Goal: Obtain resource: Obtain resource

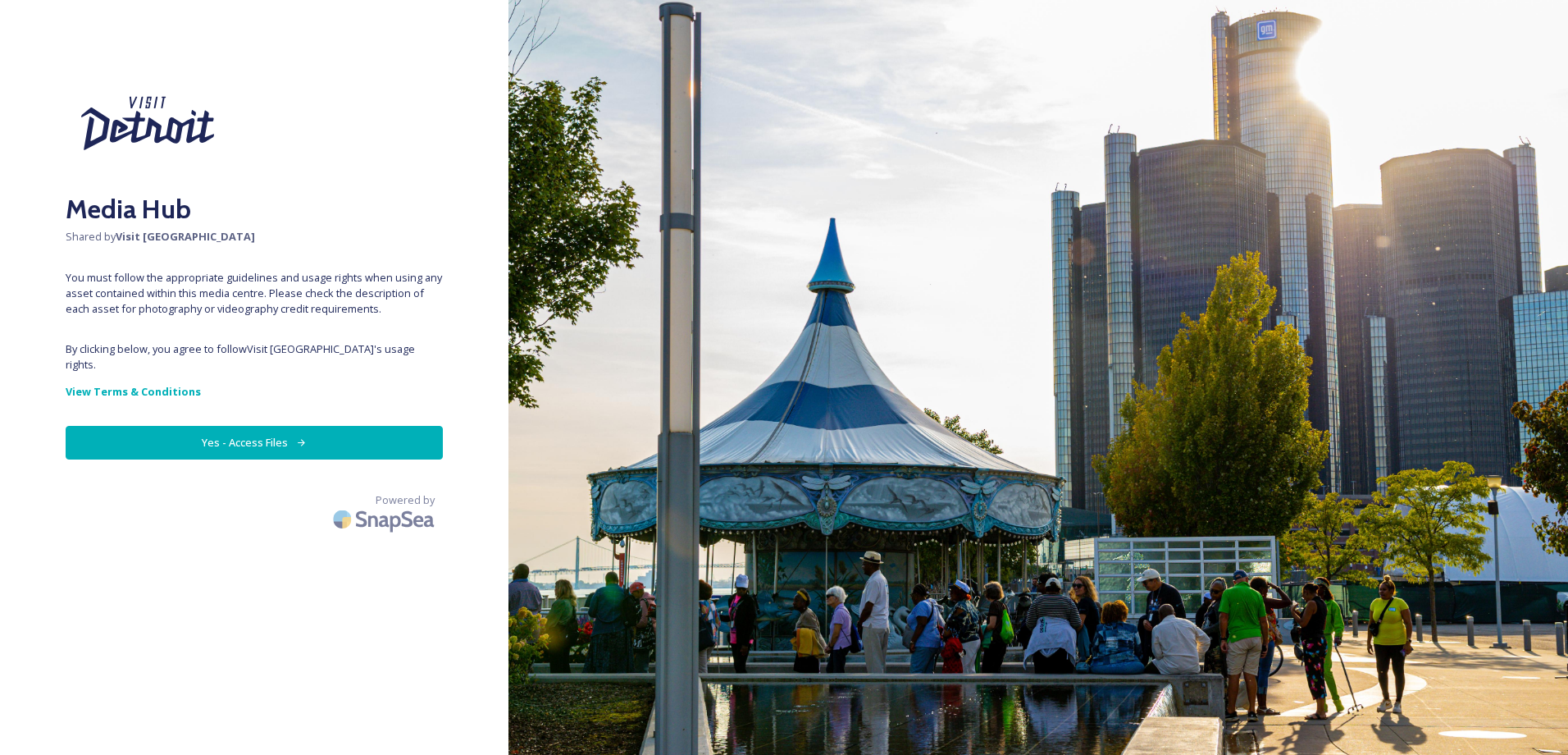
click at [330, 430] on button "Yes - Access Files" at bounding box center [254, 442] width 377 height 33
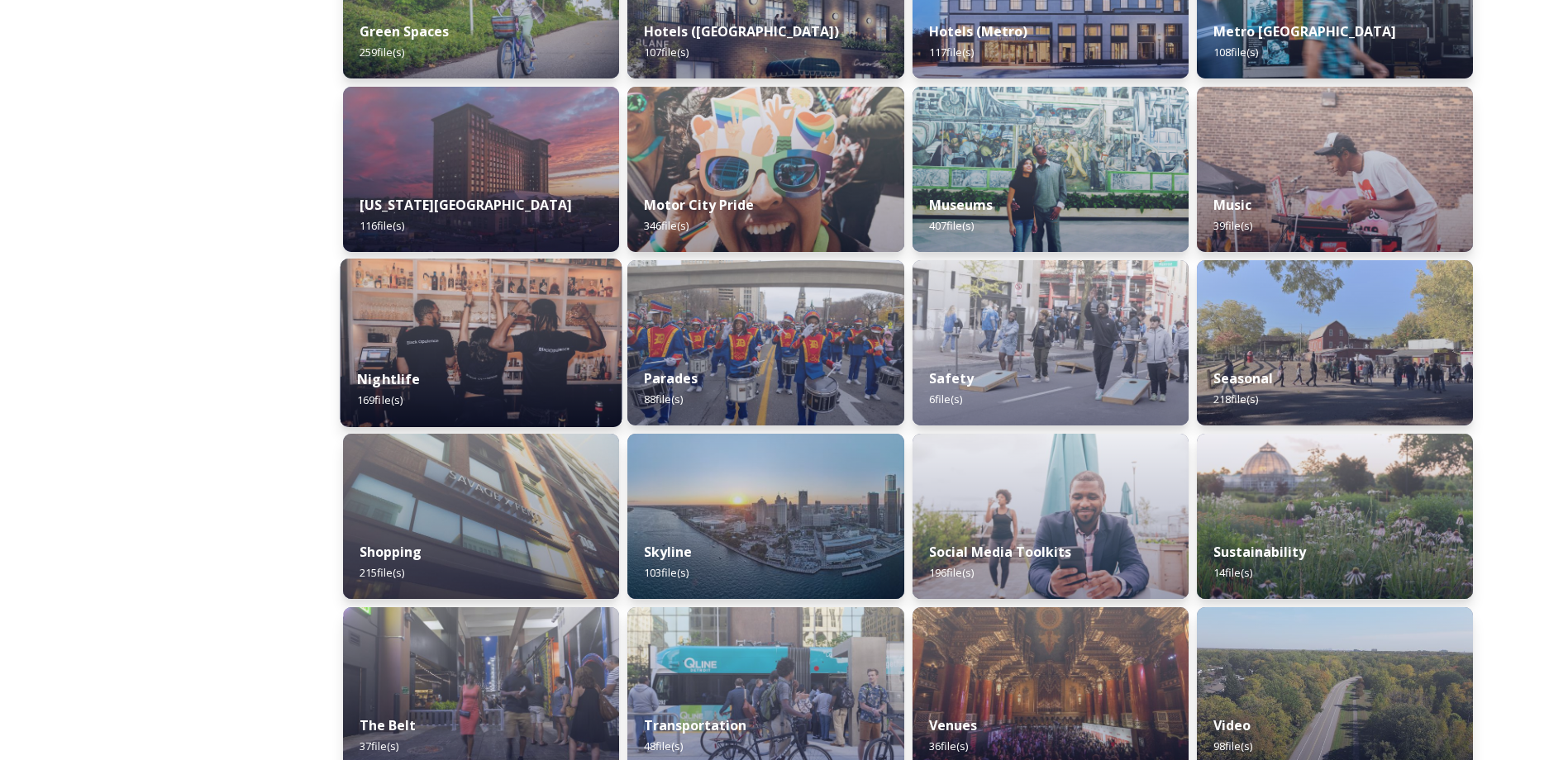
scroll to position [900, 0]
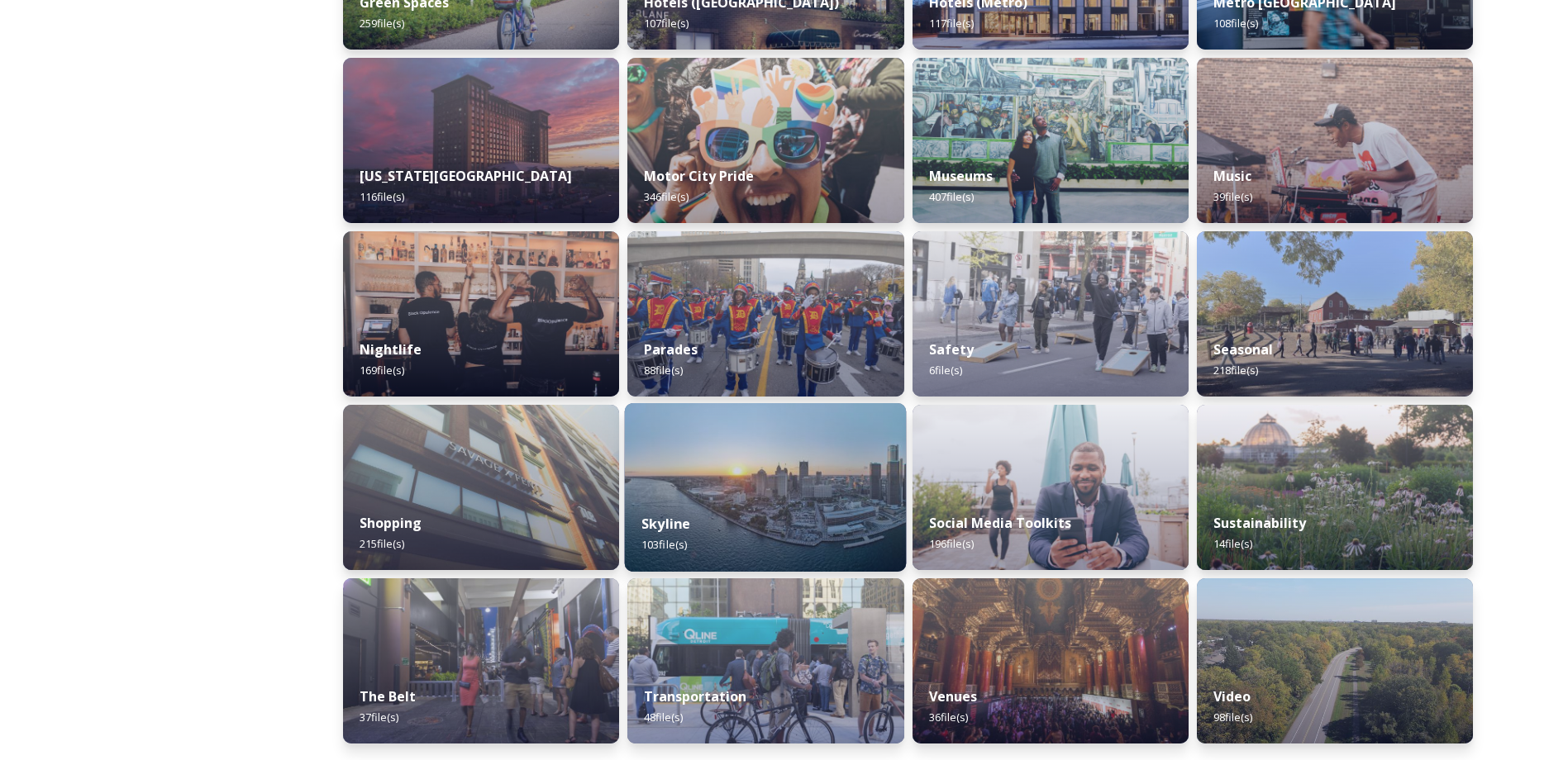
click at [825, 514] on div "Skyline 103 file(s)" at bounding box center [766, 534] width 282 height 75
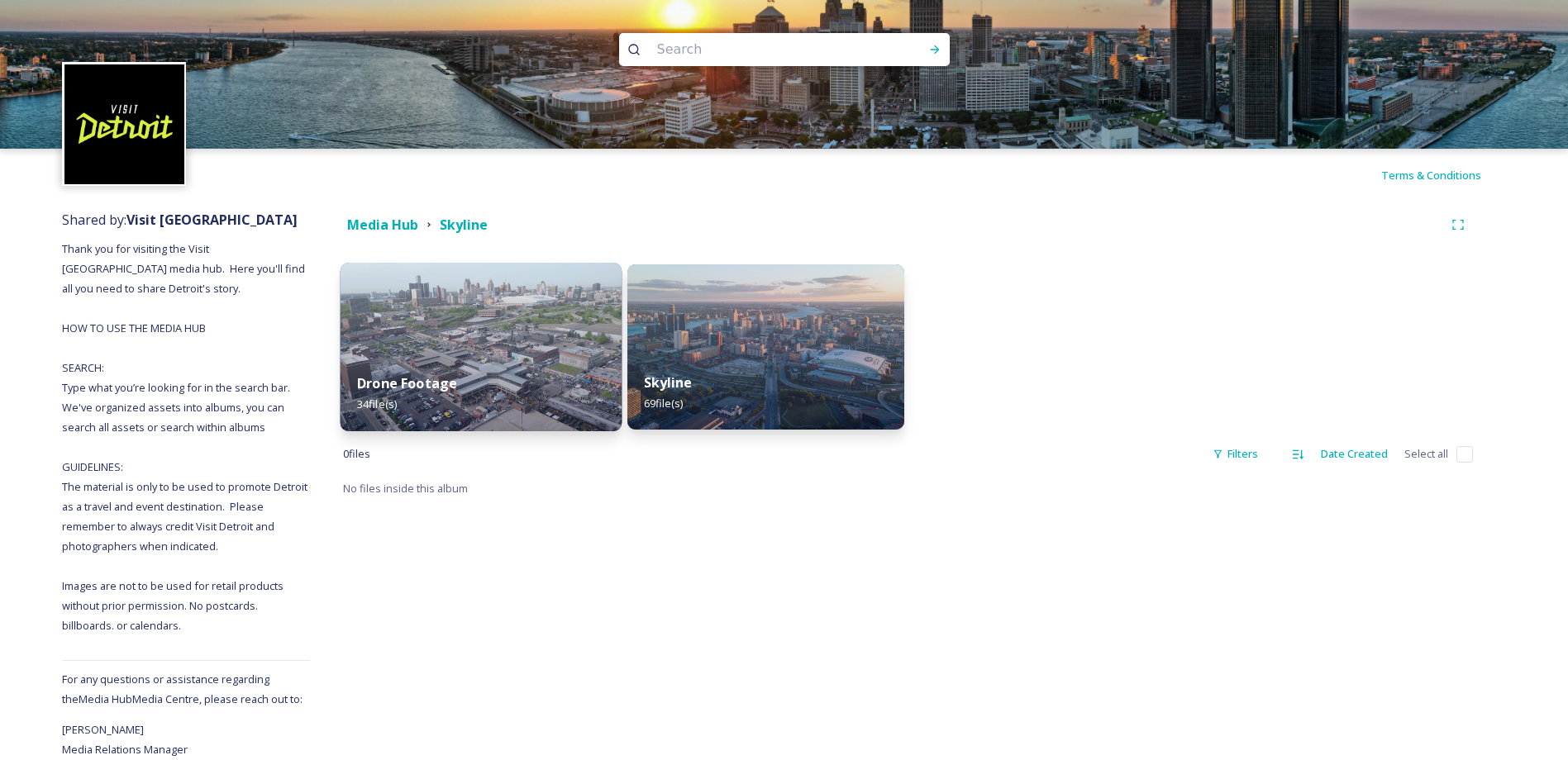
click at [539, 363] on div "Drone Footage 34 file(s)" at bounding box center [482, 393] width 282 height 75
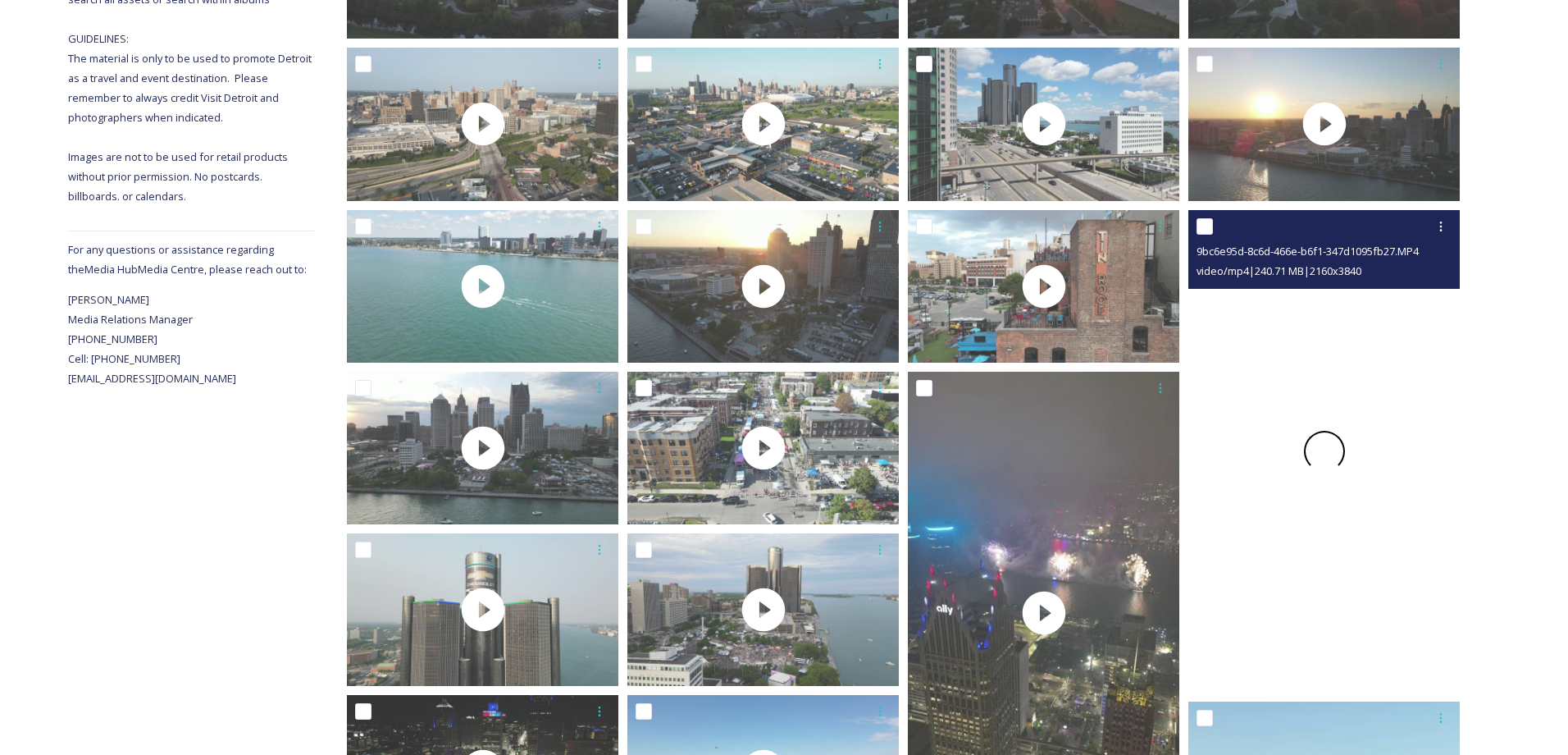
scroll to position [492, 0]
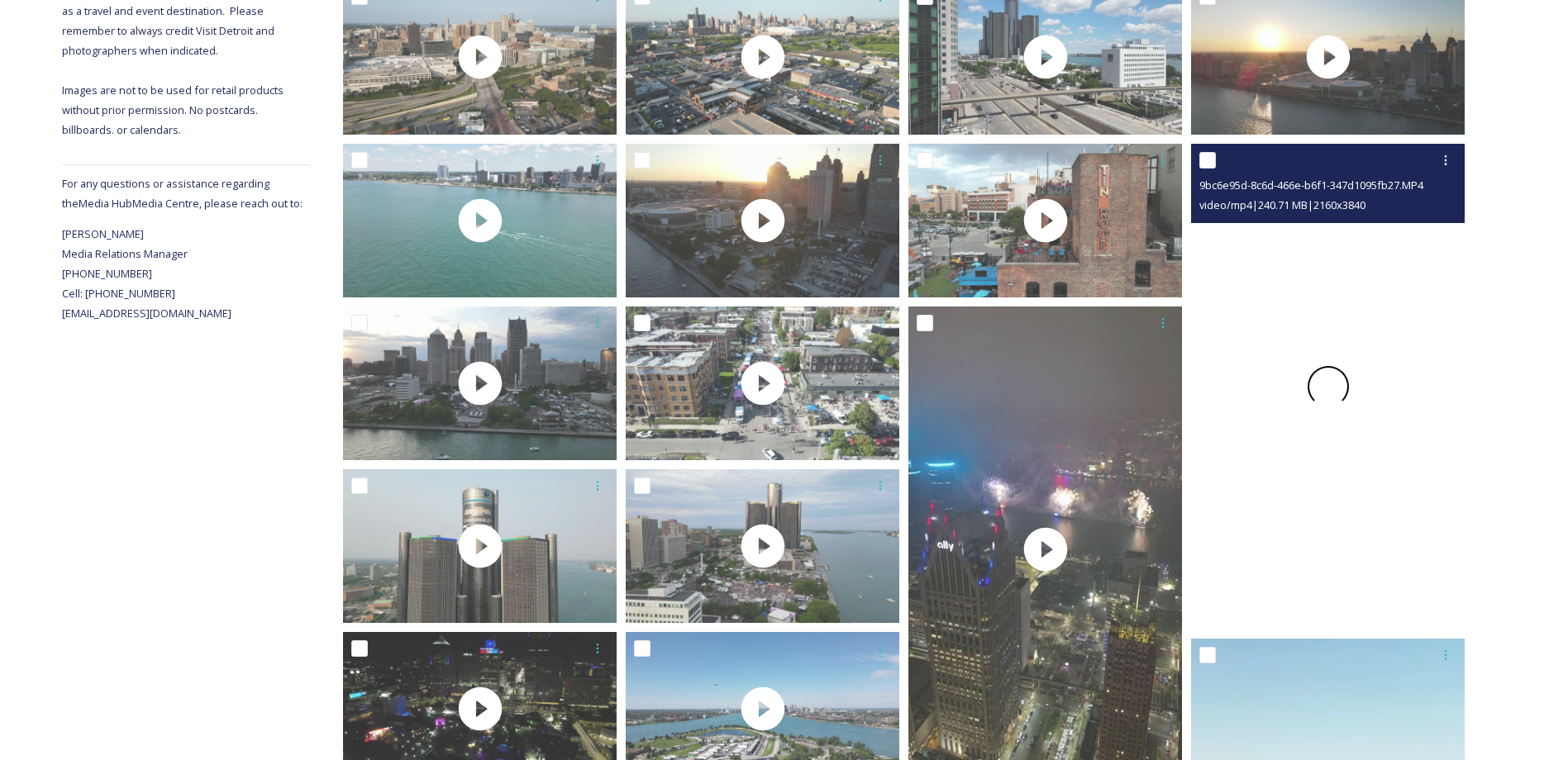
click at [1335, 428] on div at bounding box center [1328, 387] width 273 height 486
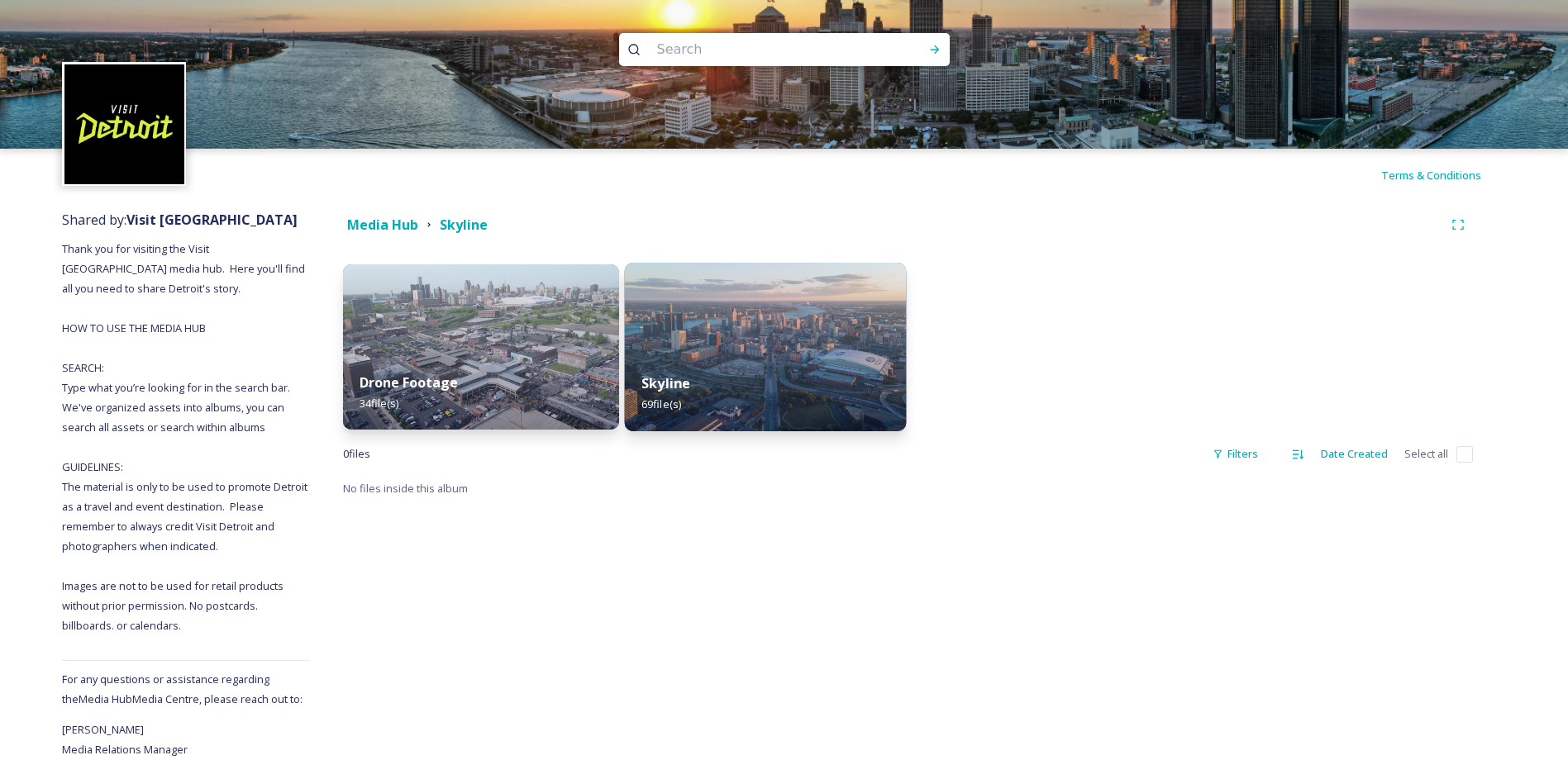
click at [727, 382] on div "Skyline 69 file(s)" at bounding box center [766, 393] width 282 height 75
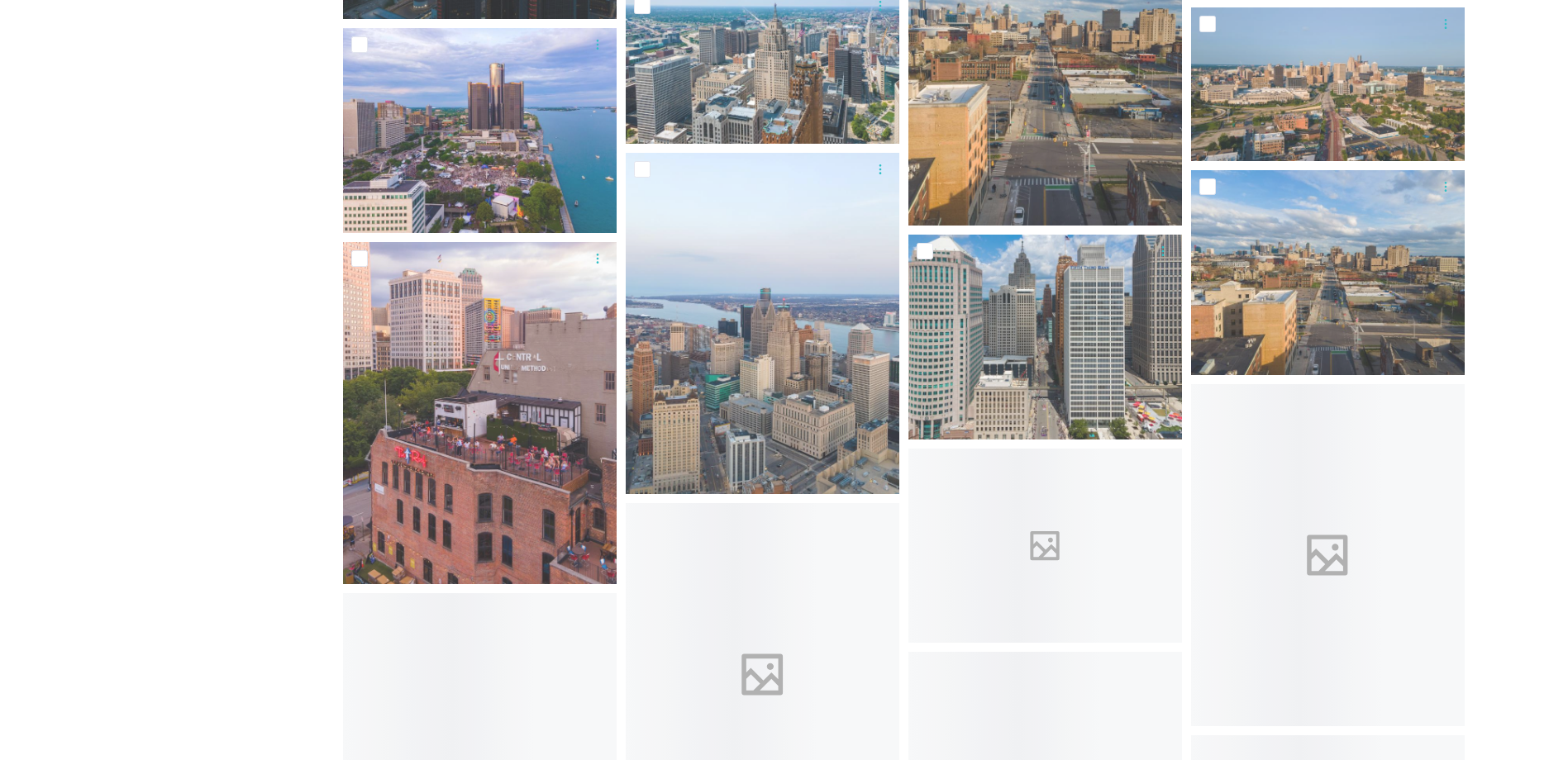
scroll to position [3222, 0]
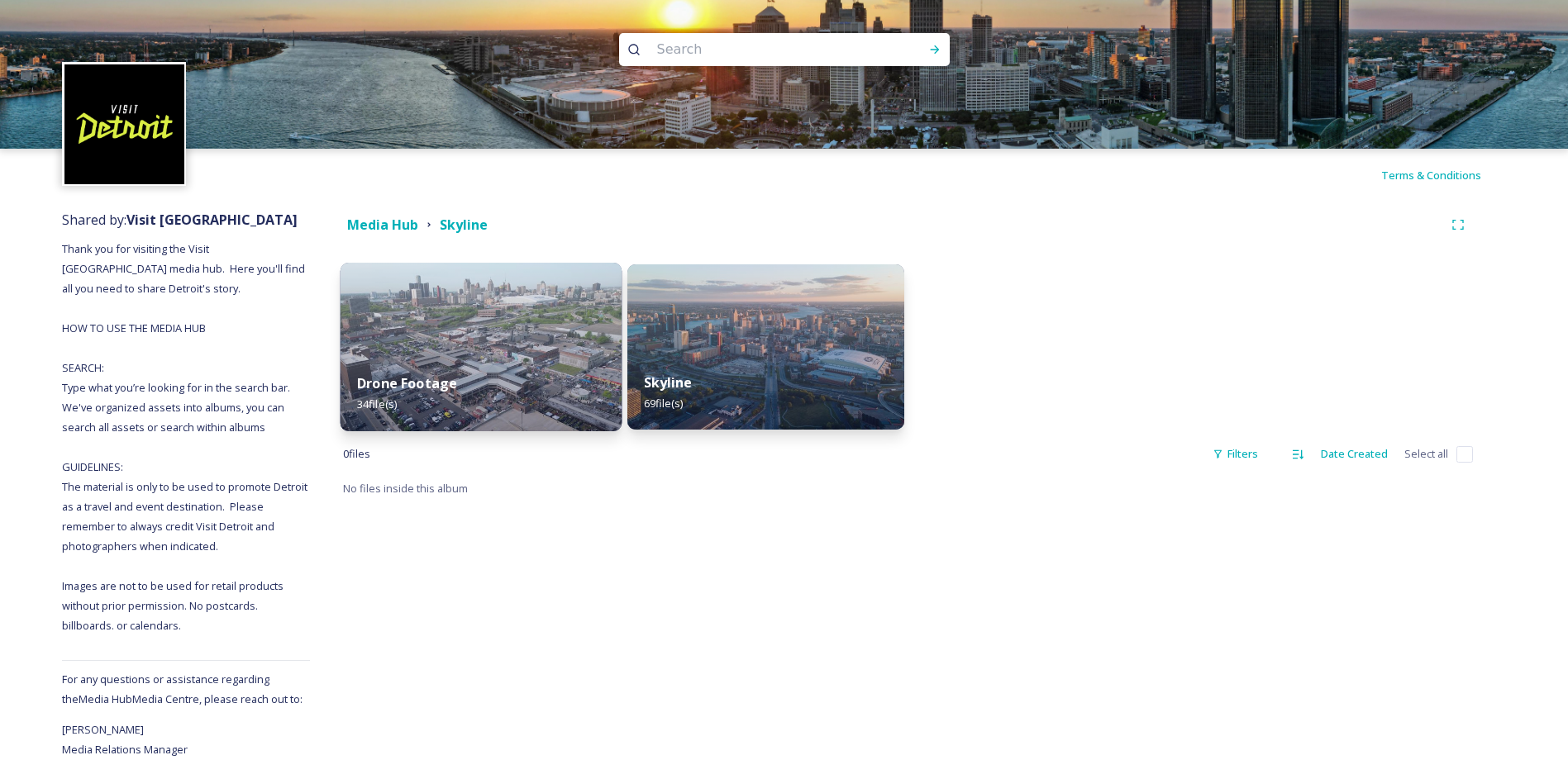
click at [453, 318] on img at bounding box center [482, 347] width 282 height 168
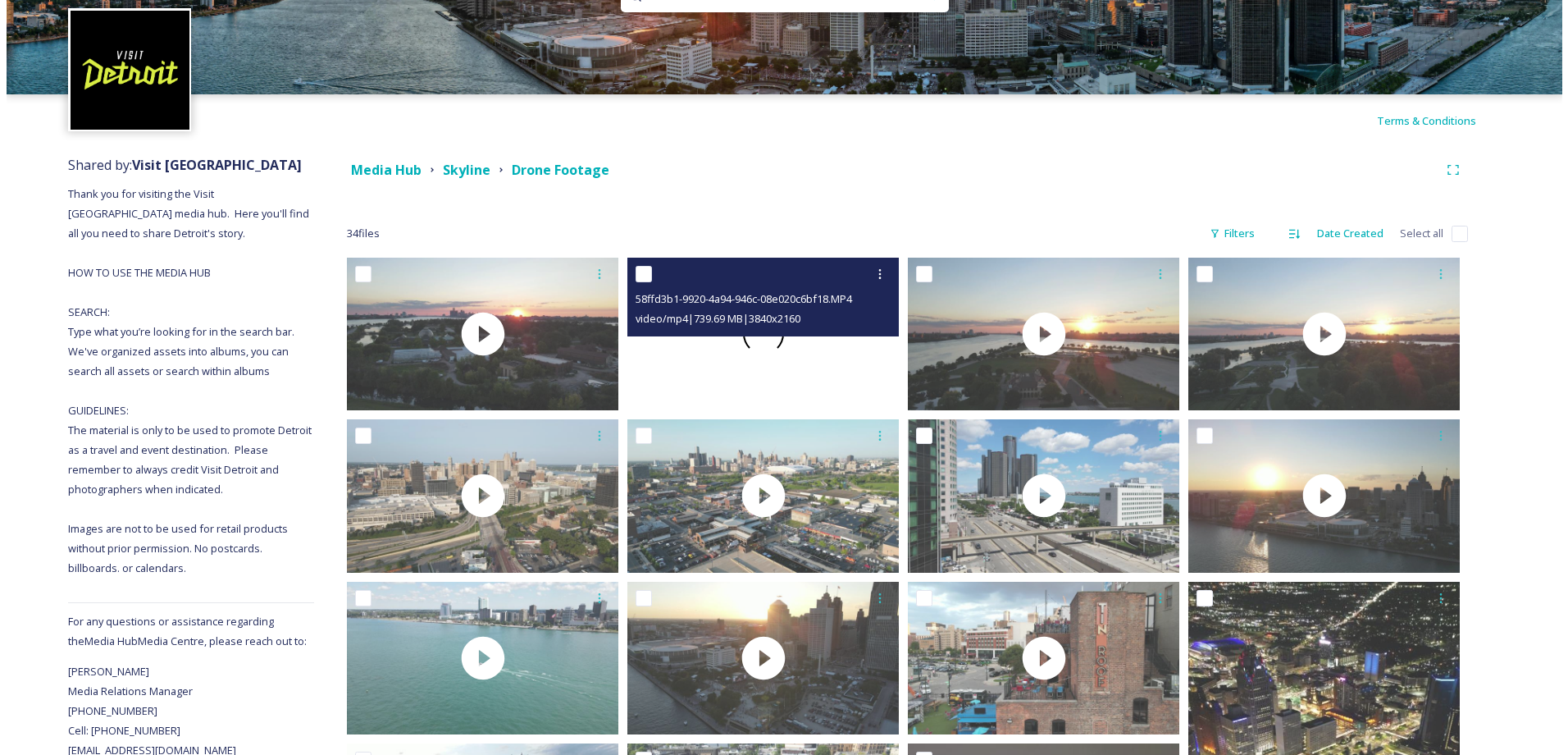
scroll to position [82, 0]
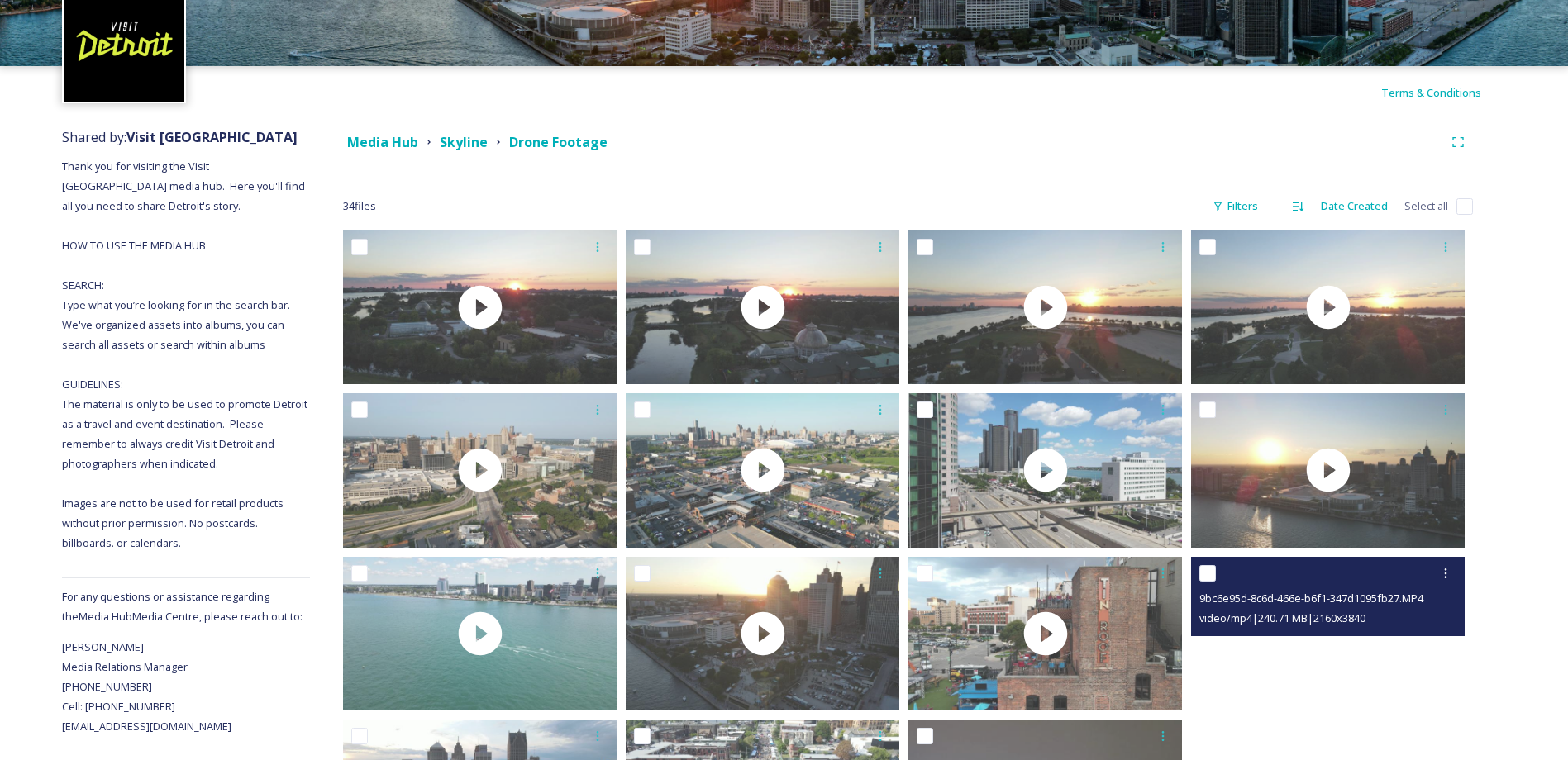
drag, startPoint x: 1290, startPoint y: 668, endPoint x: 1231, endPoint y: 682, distance: 60.6
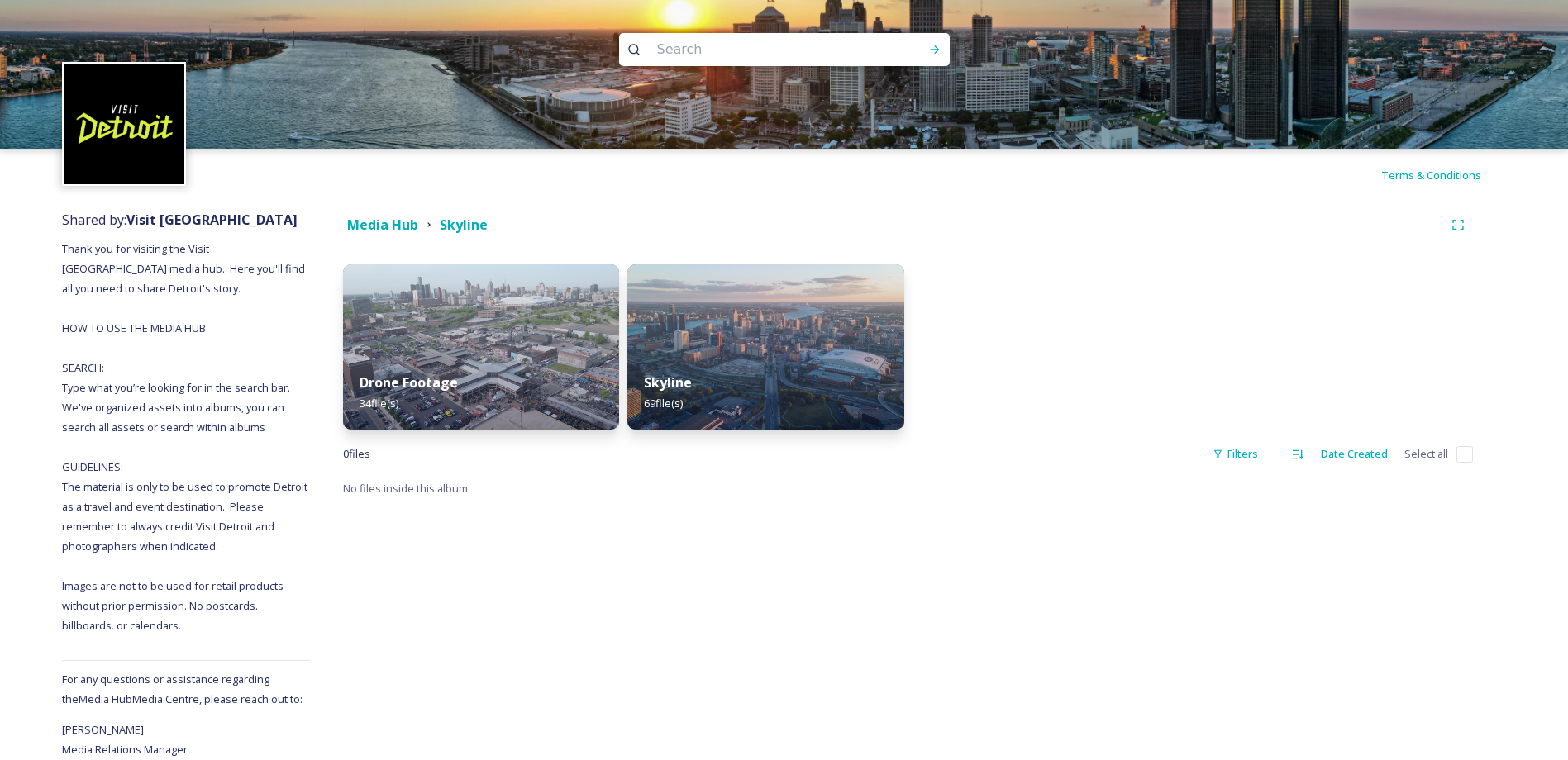
click at [492, 384] on div "Drone Footage 34 file(s)" at bounding box center [481, 392] width 276 height 74
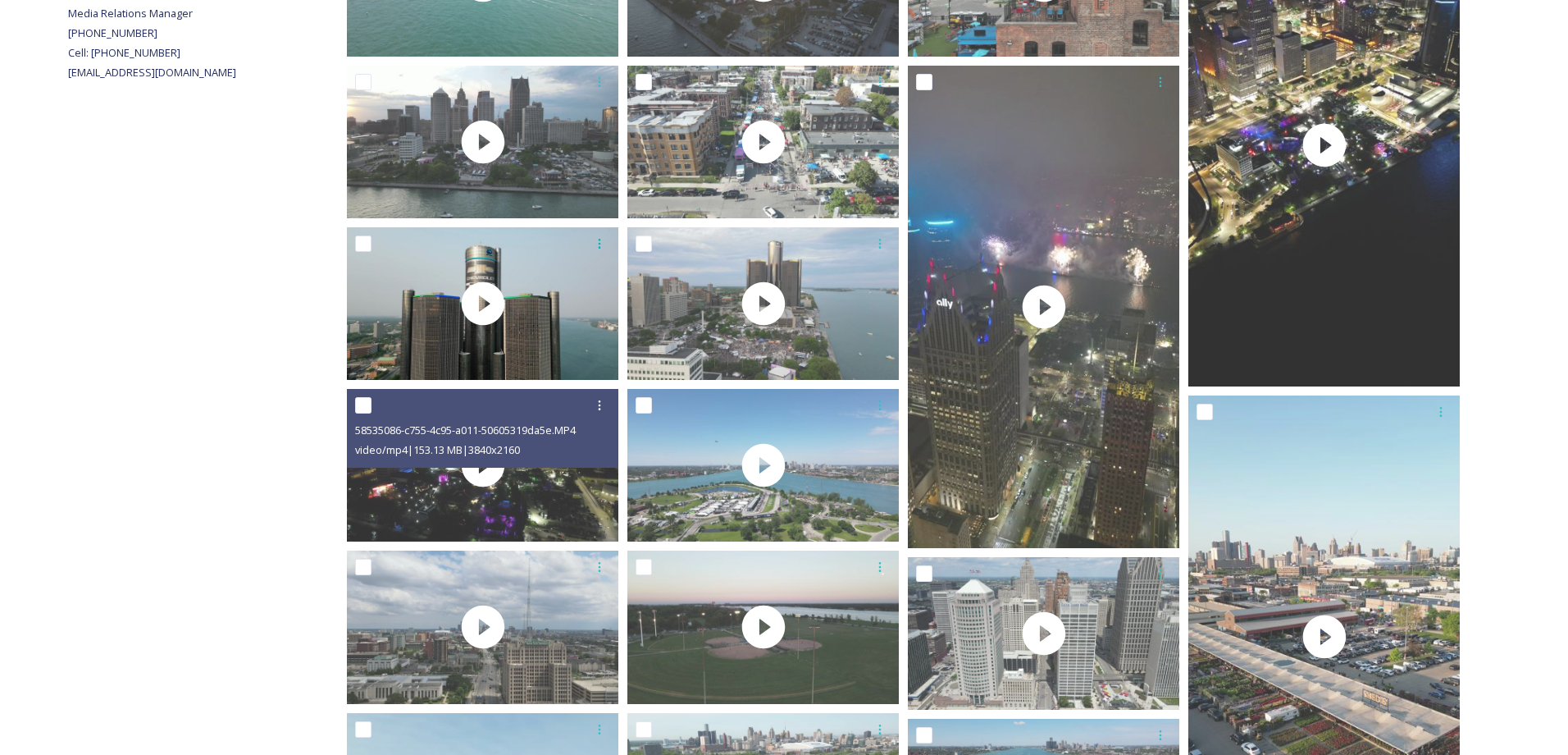
scroll to position [722, 0]
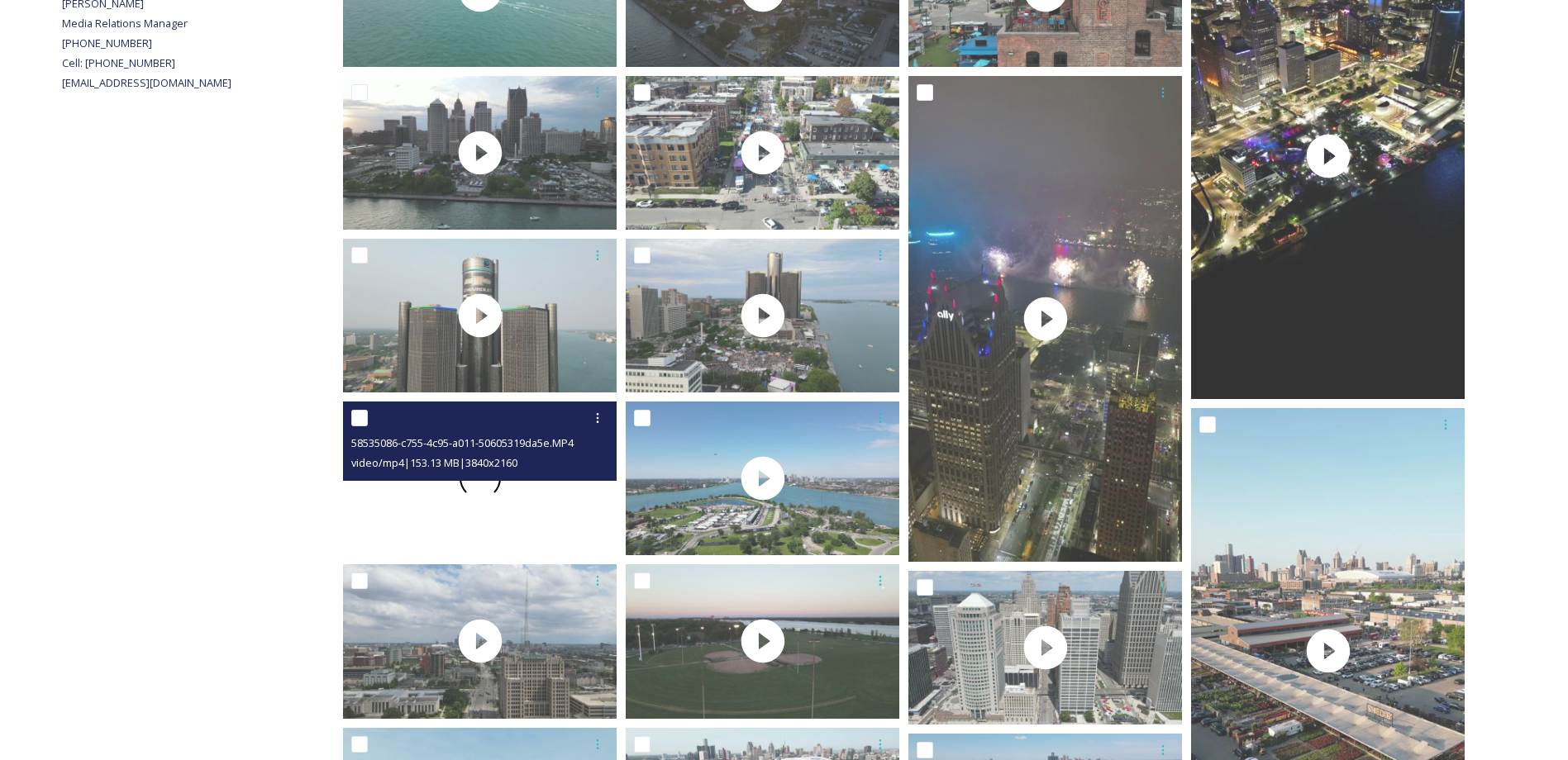
click at [429, 515] on div at bounding box center [480, 478] width 273 height 153
